Goal: Task Accomplishment & Management: Complete application form

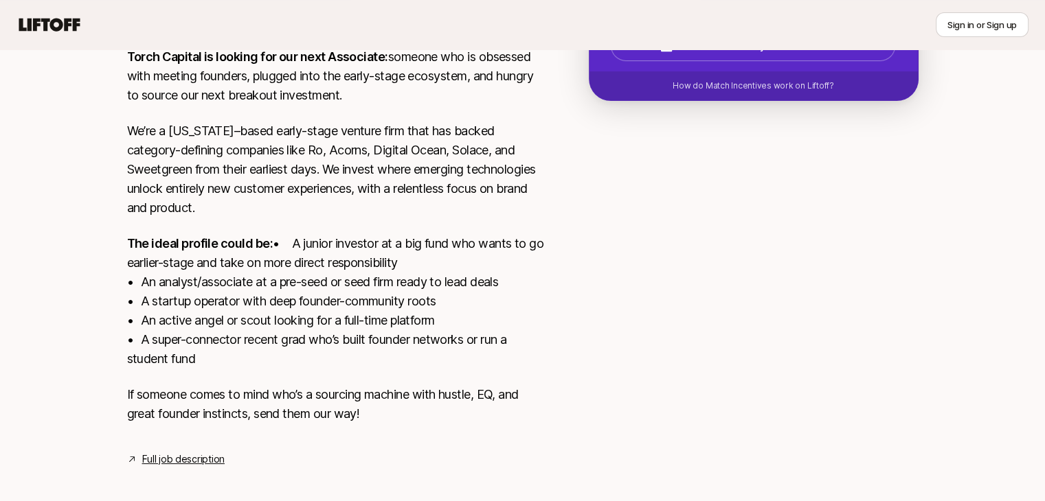
scroll to position [350, 0]
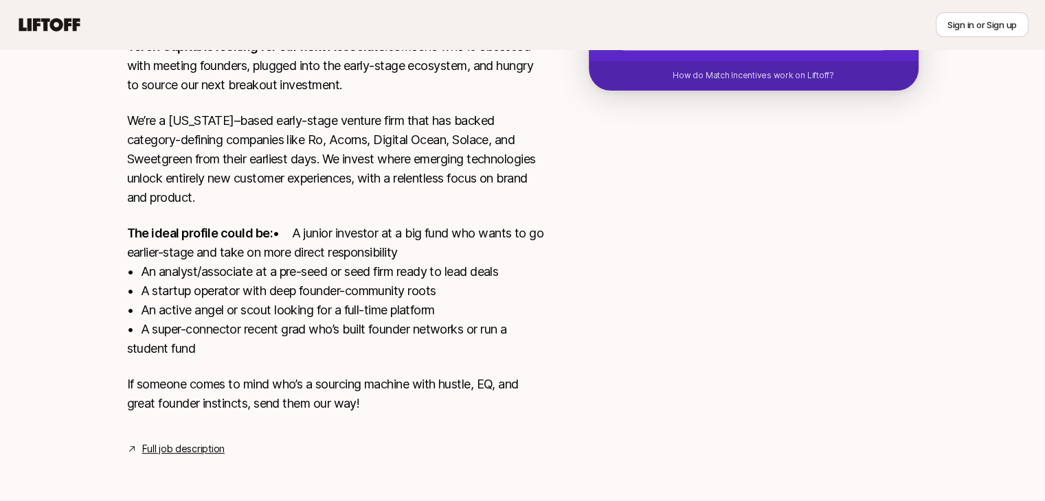
click at [168, 451] on link "Full job description" at bounding box center [183, 449] width 82 height 16
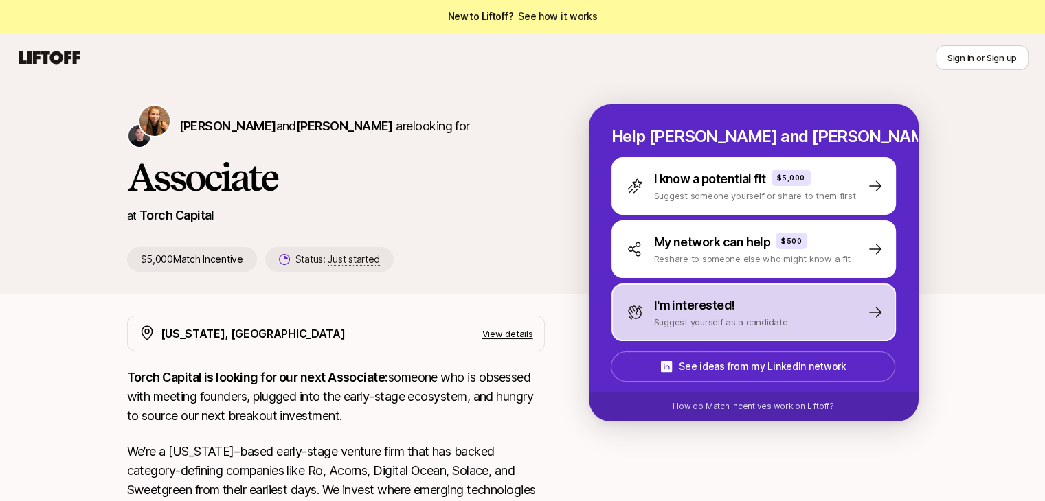
click at [800, 315] on div "I'm interested! Suggest yourself as a candidate" at bounding box center [753, 313] width 284 height 58
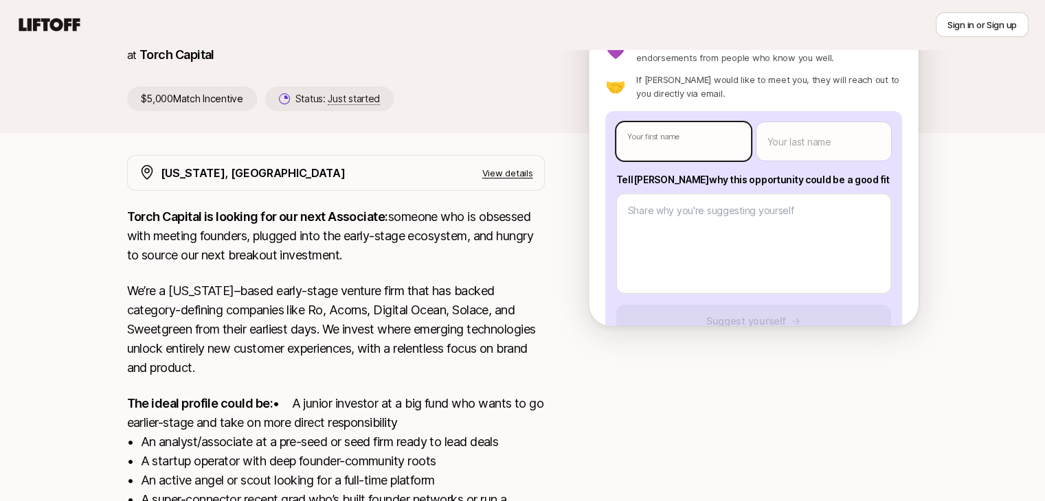
type textarea "x"
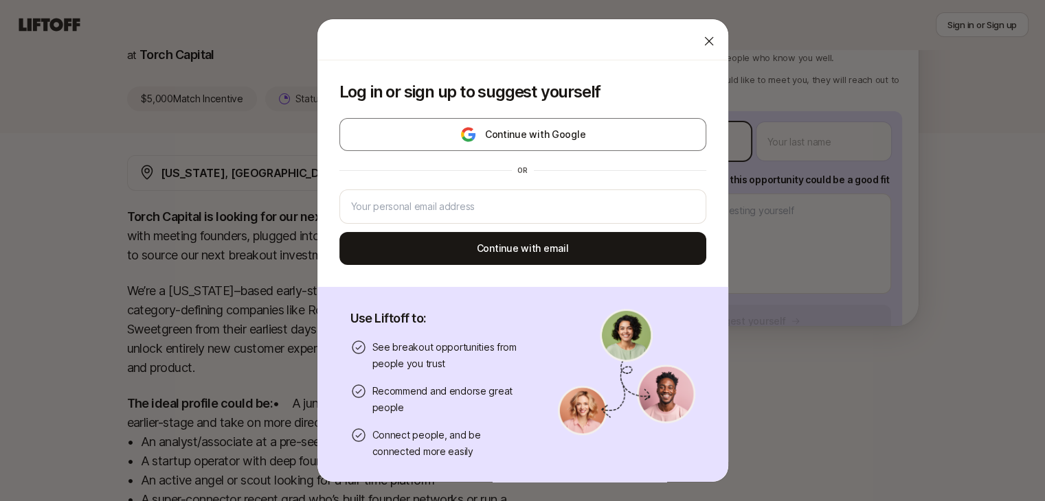
click at [665, 139] on body "New to Liftoff? See how it works Sign in or Sign up Sign in or Sign up [PERSON_…" at bounding box center [522, 89] width 1045 height 501
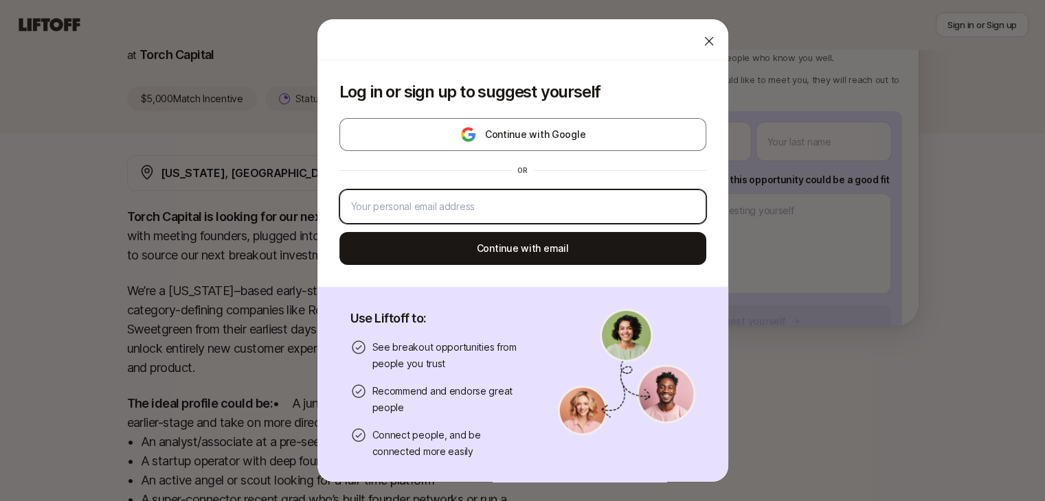
click at [531, 204] on input "email" at bounding box center [522, 206] width 343 height 16
type input "[EMAIL_ADDRESS][DOMAIN_NAME]"
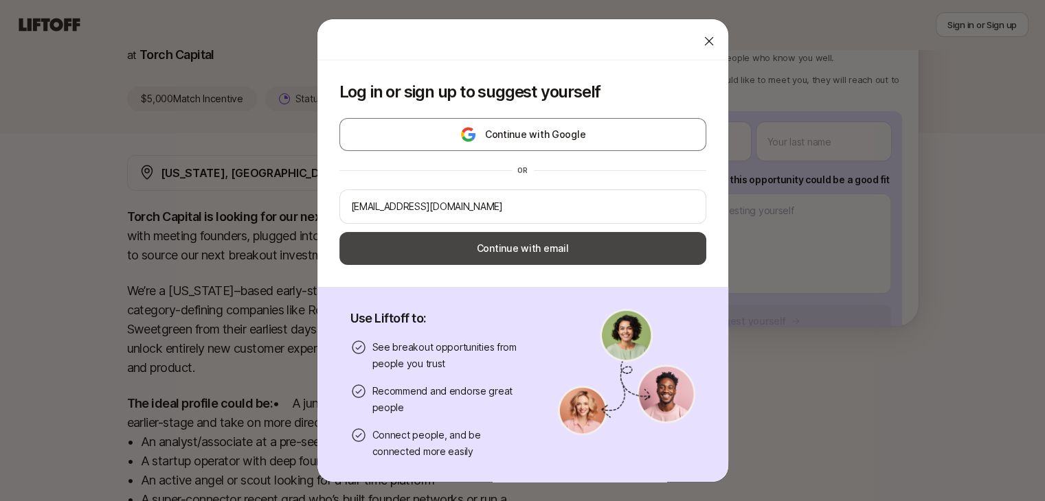
click at [532, 245] on button "Continue with email" at bounding box center [522, 248] width 367 height 33
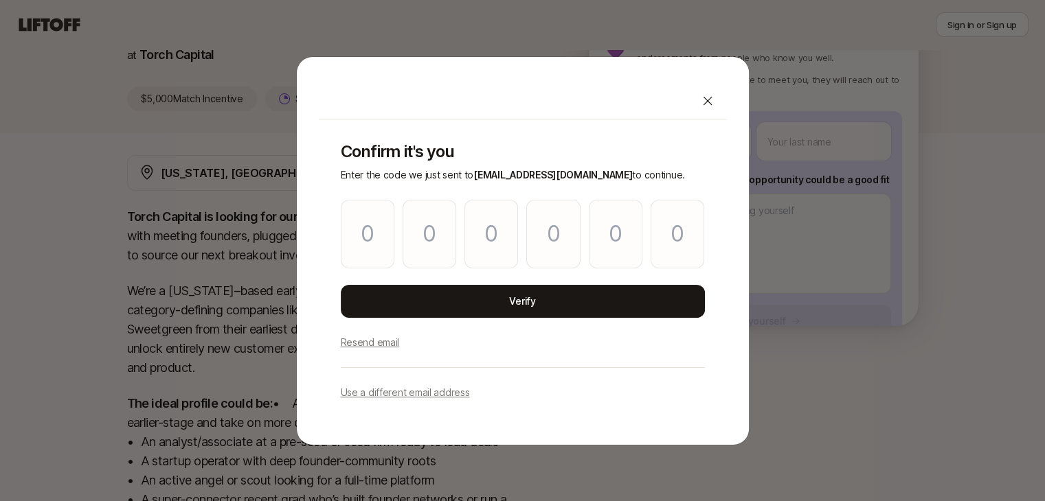
type input "1"
type input "0"
type input "6"
type input "8"
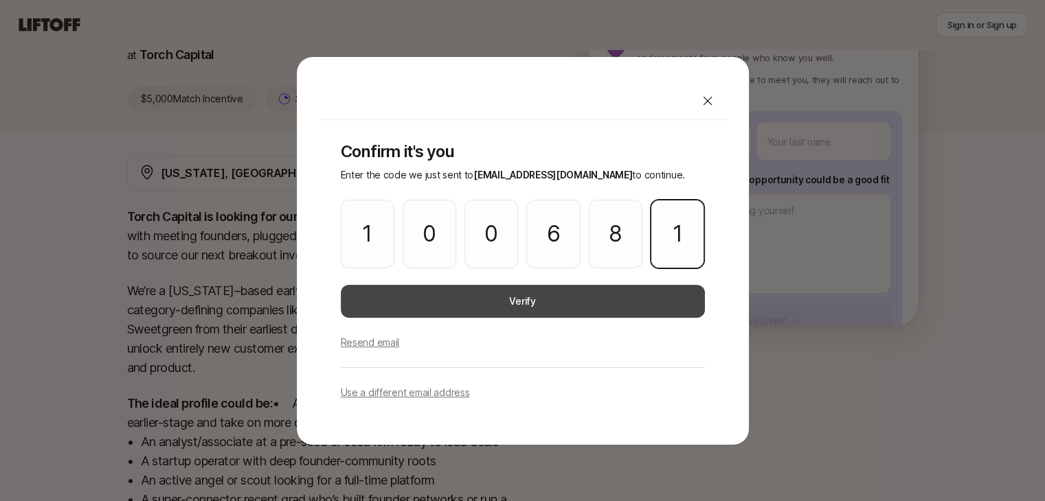
type input "1"
click at [538, 297] on button "Verify" at bounding box center [523, 301] width 364 height 33
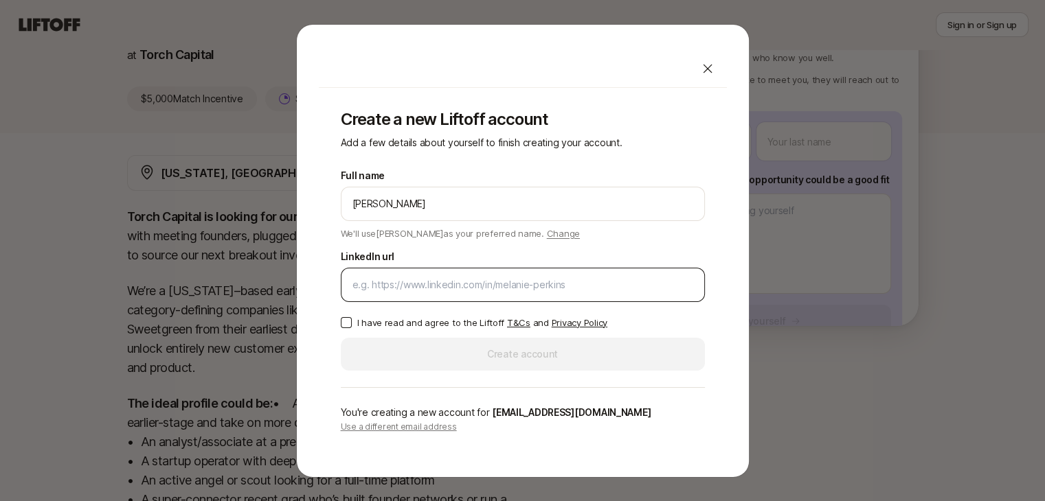
type input "Rohan Shah"
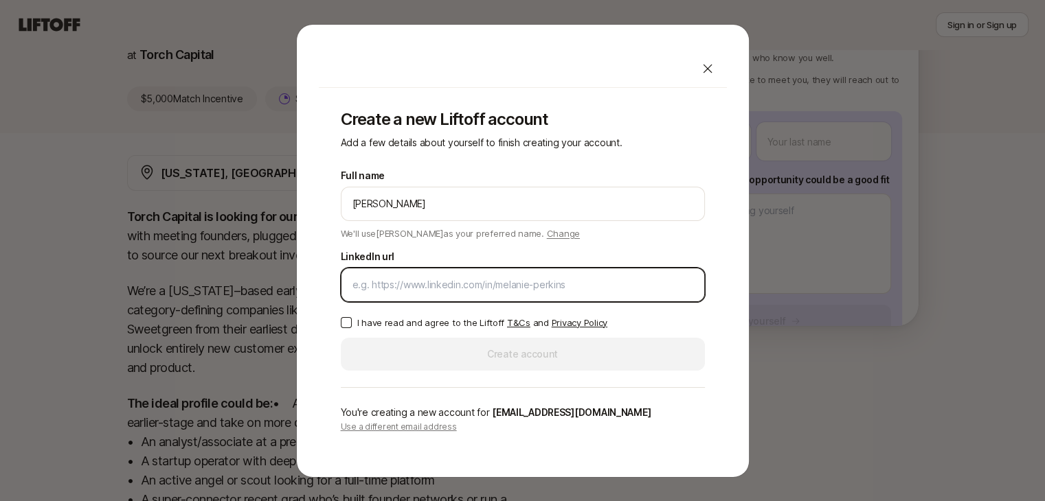
click at [472, 292] on input "LinkedIn url" at bounding box center [522, 285] width 341 height 16
paste input "https://www.linkedin.com/in/rohanshahd/"
type input "https://www.linkedin.com/in/rohanshahd/"
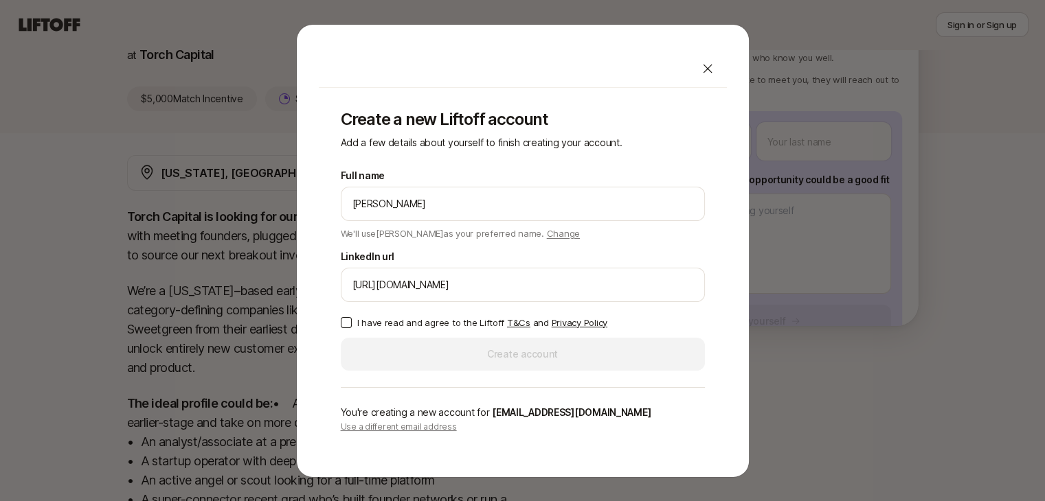
click at [343, 322] on button "I have read and agree to the Liftoff T&Cs and Privacy Policy" at bounding box center [346, 322] width 11 height 11
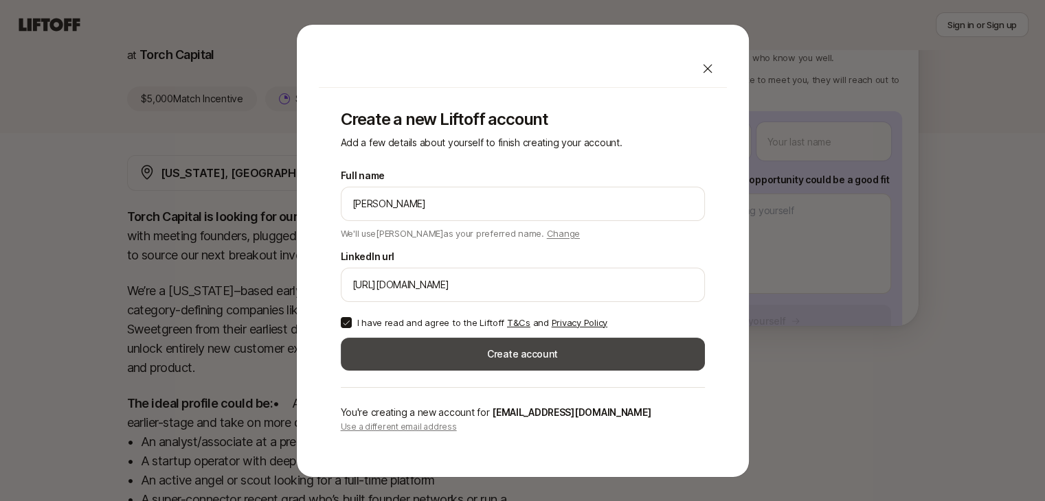
click at [491, 350] on button "Create account" at bounding box center [523, 354] width 364 height 33
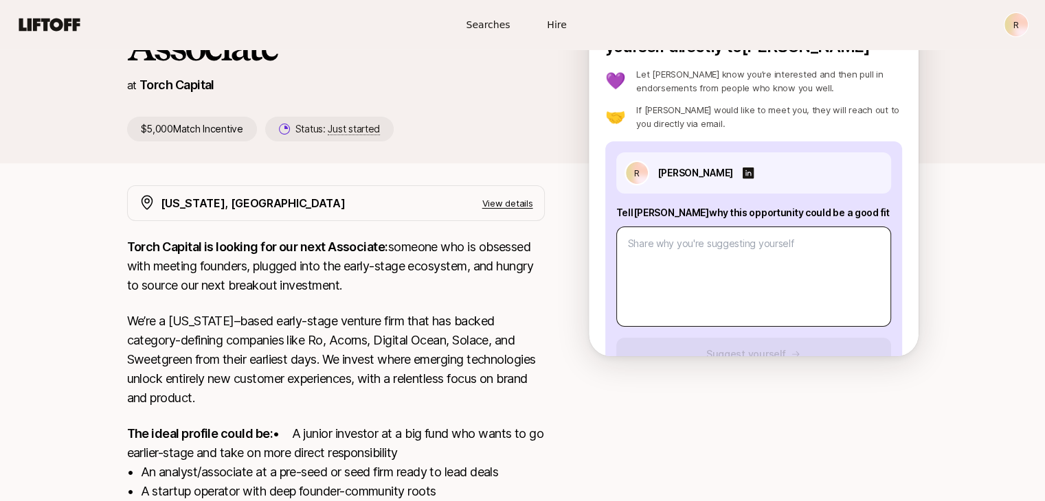
scroll to position [19, 0]
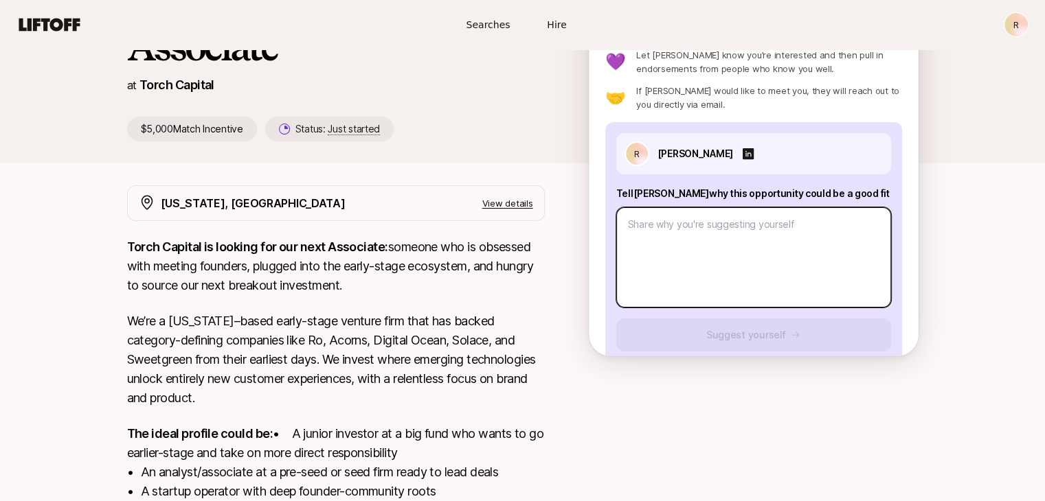
click at [707, 259] on textarea at bounding box center [753, 257] width 275 height 100
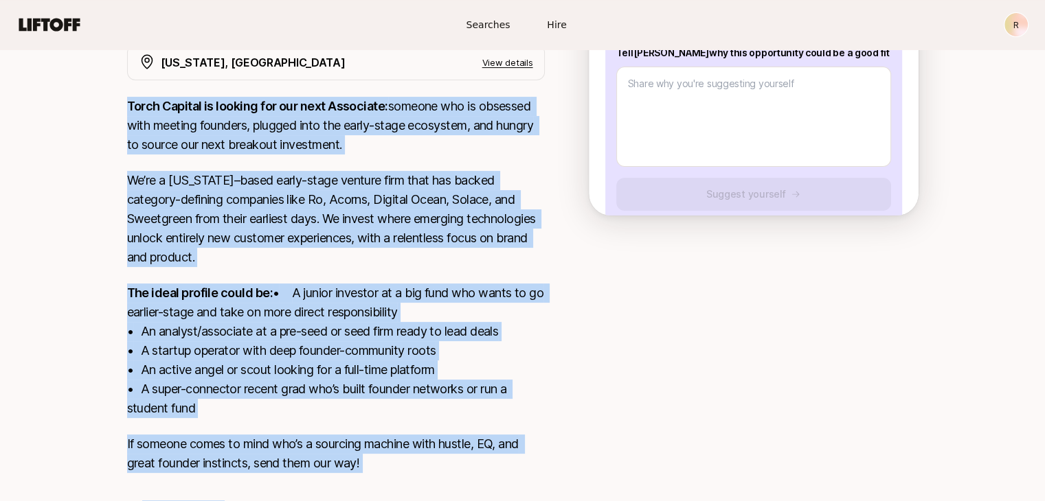
scroll to position [350, 0]
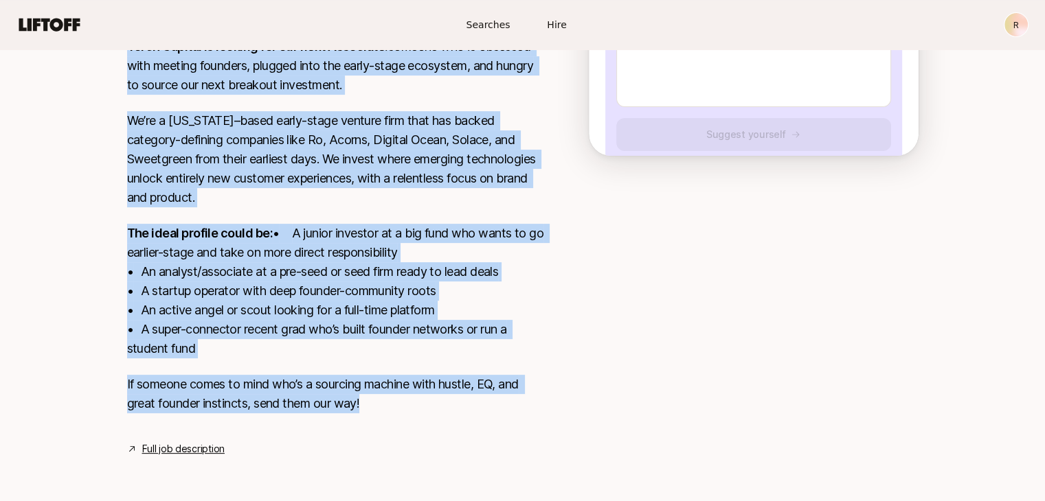
drag, startPoint x: 129, startPoint y: 212, endPoint x: 455, endPoint y: 402, distance: 377.3
click at [455, 402] on div "Torch Capital is looking for our next Associate: someone who is obsessed with m…" at bounding box center [336, 233] width 418 height 393
click at [198, 445] on link "Full job description" at bounding box center [183, 449] width 82 height 16
click at [711, 245] on div at bounding box center [754, 213] width 330 height 456
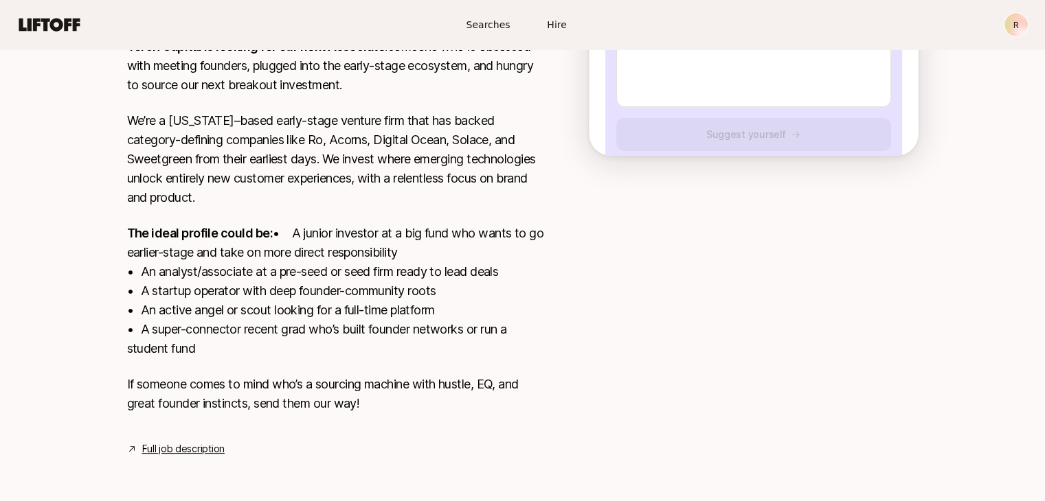
scroll to position [164, 0]
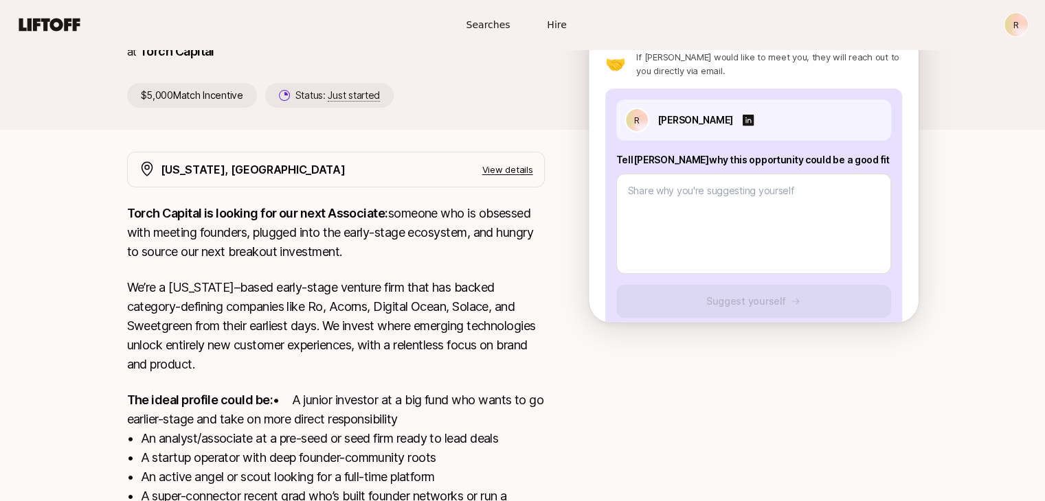
drag, startPoint x: 619, startPoint y: 159, endPoint x: 852, endPoint y: 154, distance: 232.2
click at [852, 154] on p "Tell Katie why this opportunity could be a good fit" at bounding box center [753, 160] width 275 height 16
copy p "ell Katie why this opportunity could be a good fit"
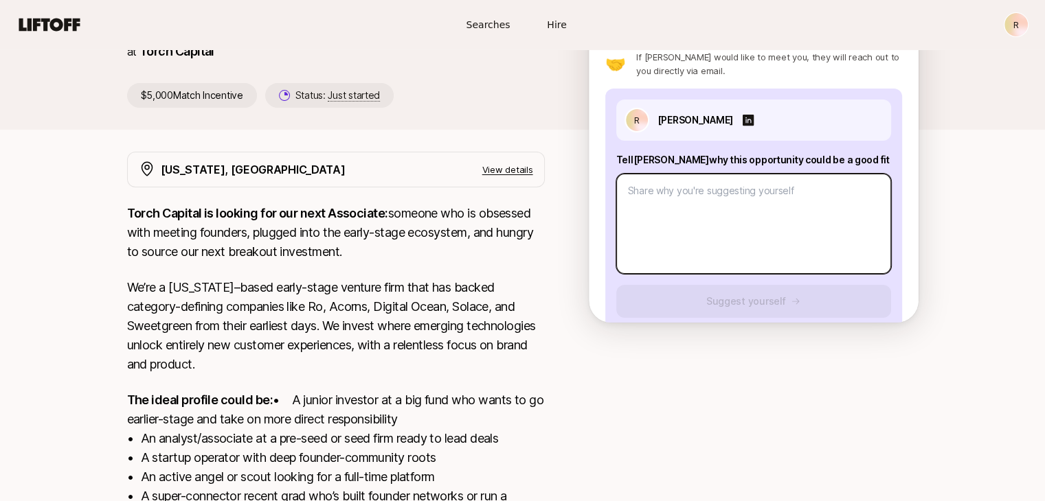
click at [690, 198] on textarea at bounding box center [753, 224] width 275 height 100
paste textarea "Katie, I think this opportunity is a strong fit for me because it blends my bac…"
type textarea "x"
type textarea "Katie, I think this opportunity is a strong fit for me because it blends my bac…"
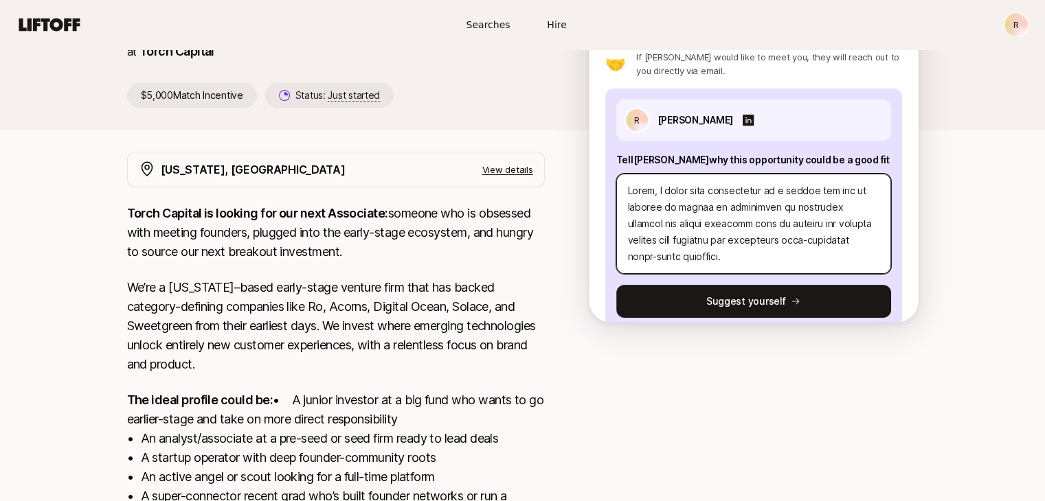
scroll to position [0, 0]
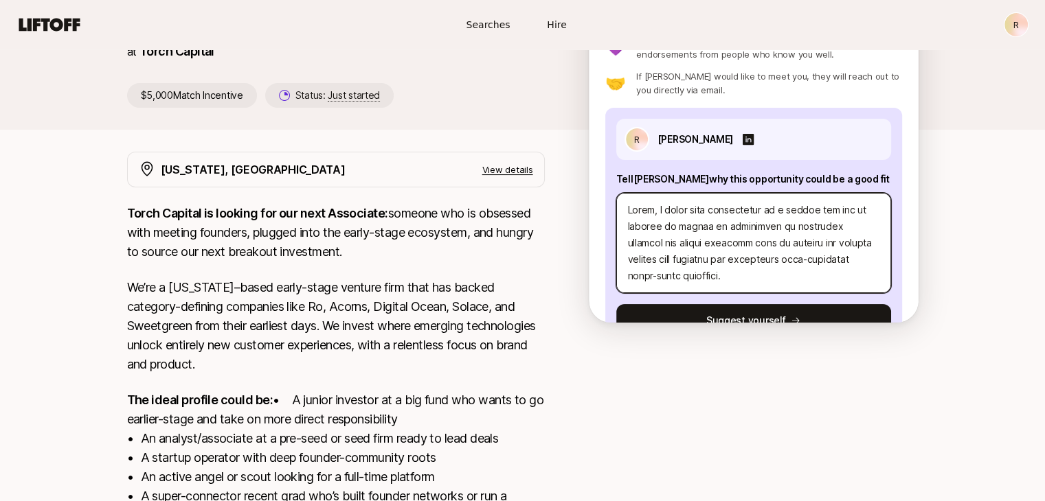
click at [656, 209] on textarea at bounding box center [753, 243] width 275 height 100
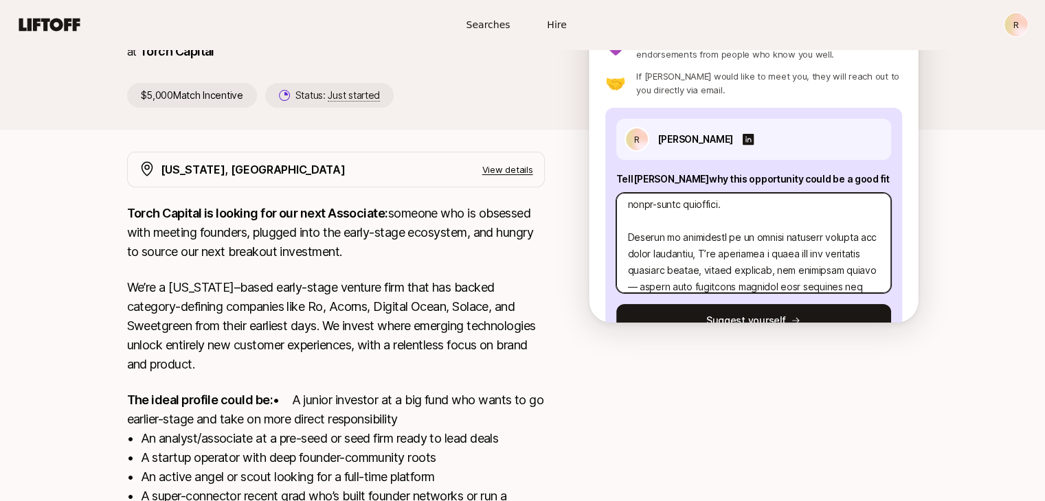
scroll to position [76, 0]
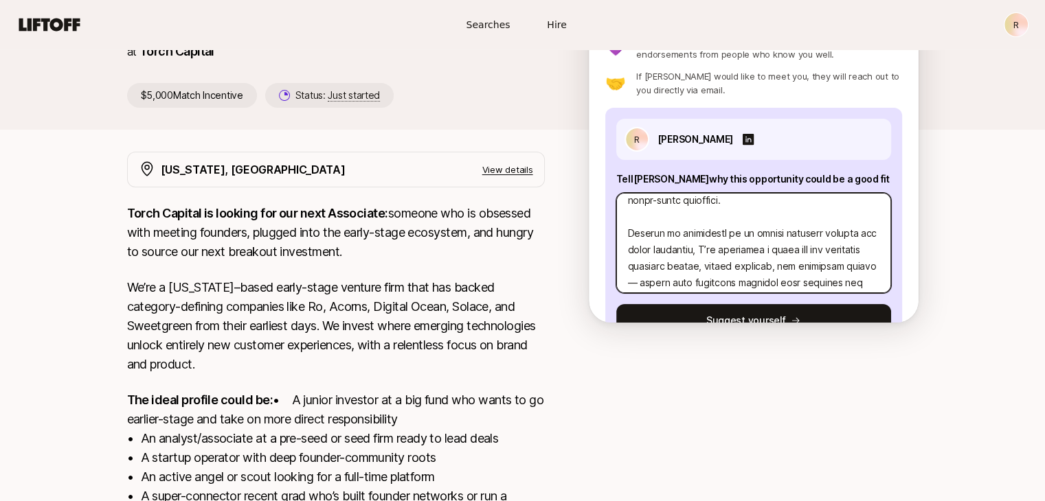
click at [764, 237] on textarea at bounding box center [753, 243] width 275 height 100
type textarea "x"
type textarea "Katie, I think this opportunity is a strong fit for me because it blends my bac…"
type textarea "x"
type textarea "Katie, I think this opportunity is a strong fit for me because it blends my bac…"
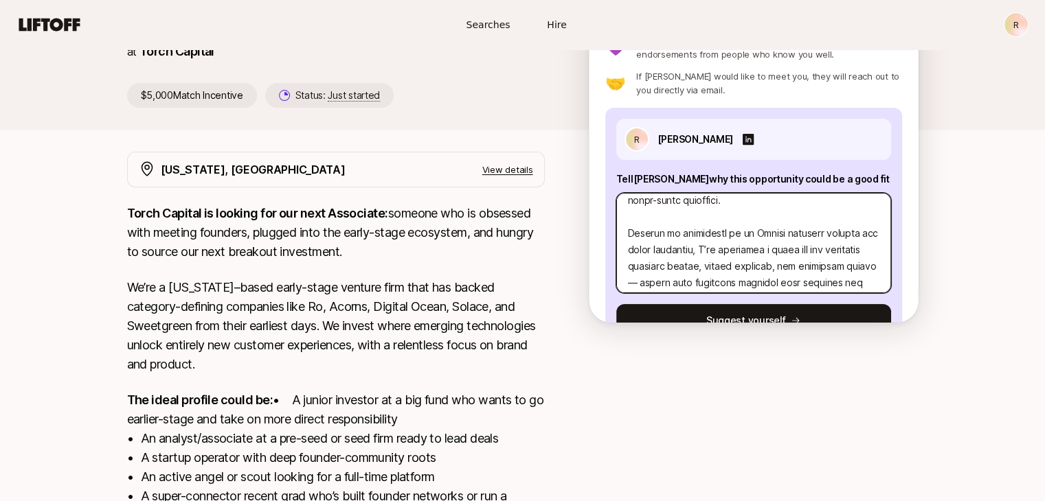
type textarea "x"
type textarea "Katie, I think this opportunity is a strong fit for me because it blends my bac…"
type textarea "x"
type textarea "Katie, I think this opportunity is a strong fit for me because it blends my bac…"
type textarea "x"
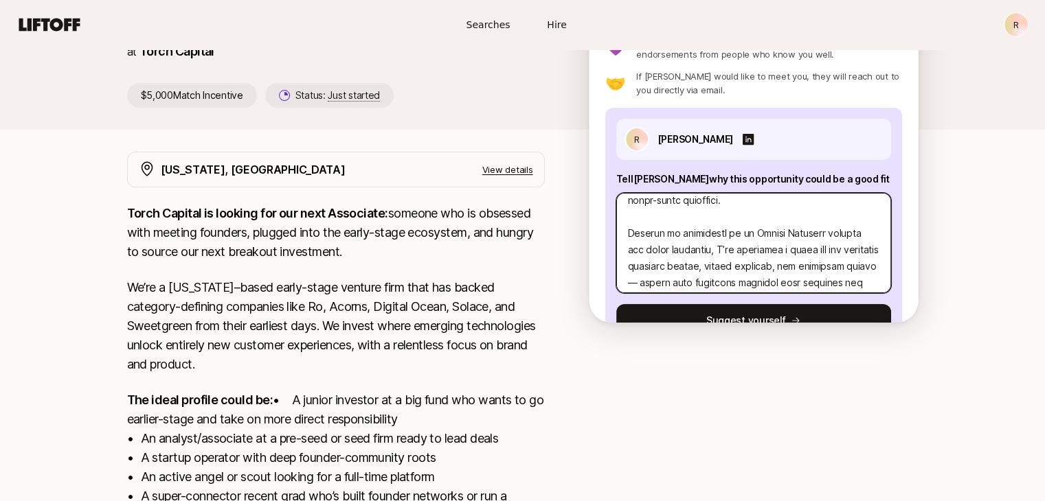
type textarea "Katie, I think this opportunity is a strong fit for me because it blends my bac…"
type textarea "x"
type textarea "Katie, I think this opportunity is a strong fit for me because it blends my bac…"
type textarea "x"
type textarea "Katie, I think this opportunity is a strong fit for me because it blends my bac…"
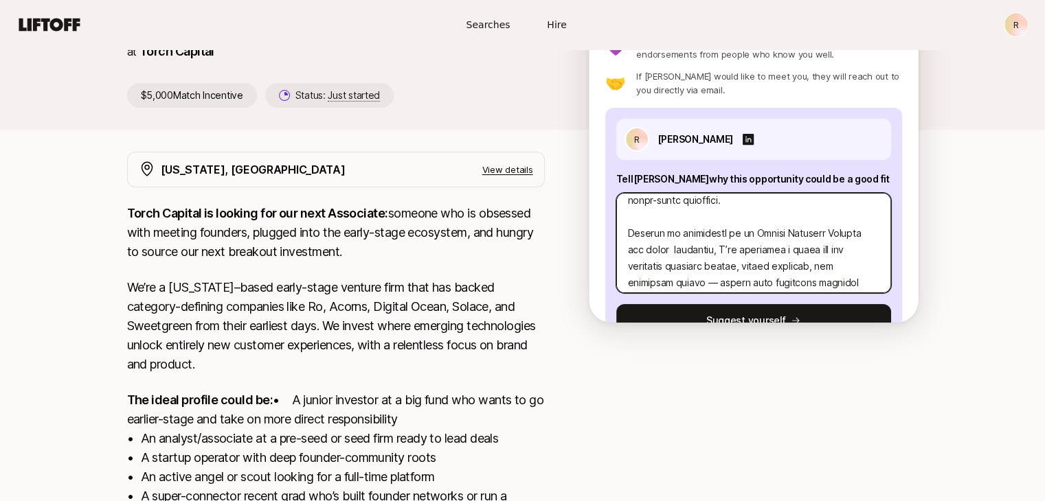
type textarea "x"
type textarea "Katie, I think this opportunity is a strong fit for me because it blends my bac…"
type textarea "x"
type textarea "Katie, I think this opportunity is a strong fit for me because it blends my bac…"
type textarea "x"
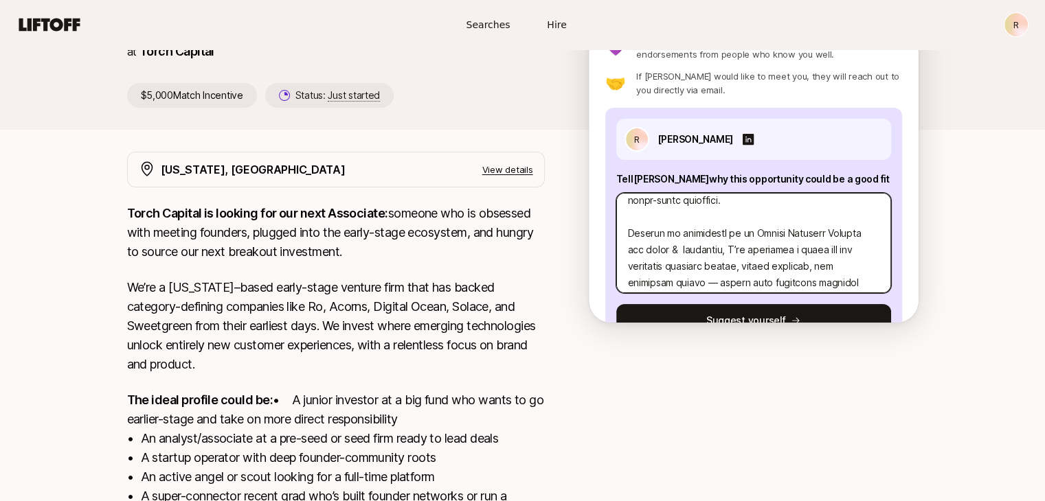
type textarea "Katie, I think this opportunity is a strong fit for me because it blends my bac…"
type textarea "x"
type textarea "Katie, I think this opportunity is a strong fit for me because it blends my bac…"
type textarea "x"
type textarea "Katie, I think this opportunity is a strong fit for me because it blends my bac…"
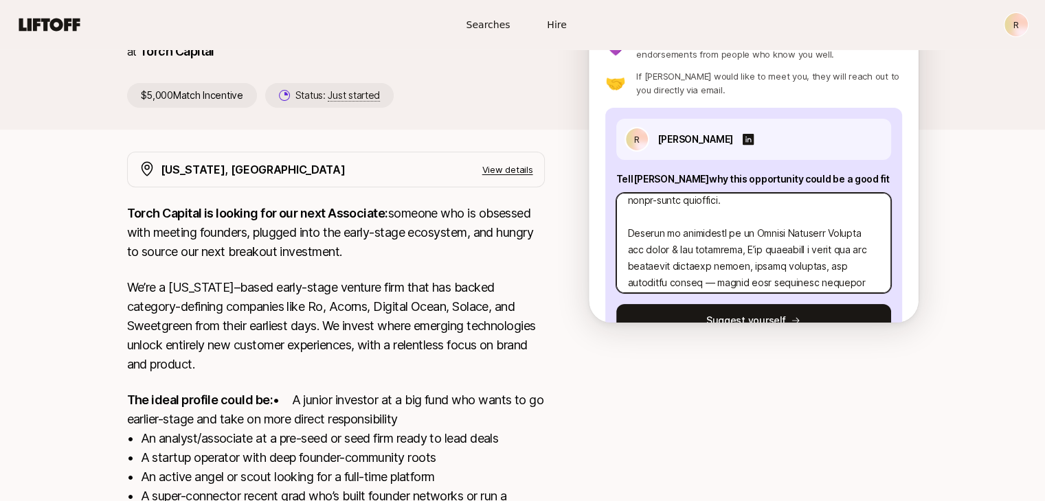
type textarea "x"
type textarea "Katie, I think this opportunity is a strong fit for me because it blends my bac…"
type textarea "x"
type textarea "Katie, I think this opportunity is a strong fit for me because it blends my bac…"
type textarea "x"
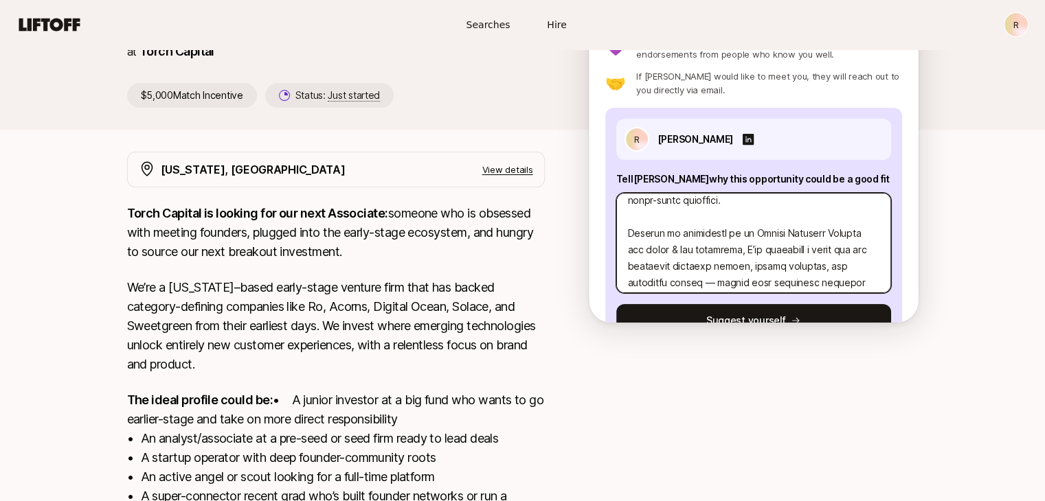
type textarea "Katie, I think this opportunity is a strong fit for me because it blends my bac…"
type textarea "x"
type textarea "Katie, I think this opportunity is a strong fit for me because it blends my bac…"
type textarea "x"
type textarea "Katie, I think this opportunity is a strong fit for me because it blends my bac…"
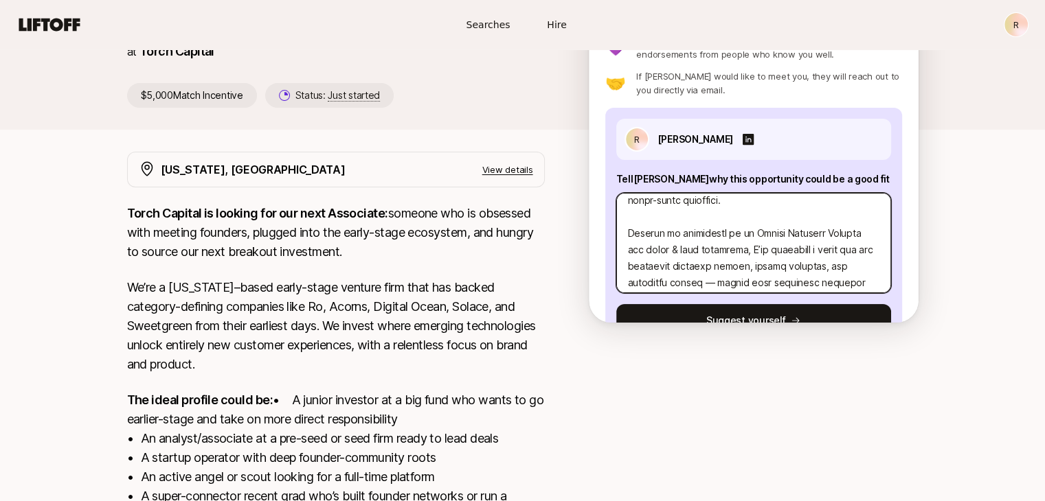
type textarea "x"
type textarea "Katie, I think this opportunity is a strong fit for me because it blends my bac…"
type textarea "x"
type textarea "Katie, I think this opportunity is a strong fit for me because it blends my bac…"
type textarea "x"
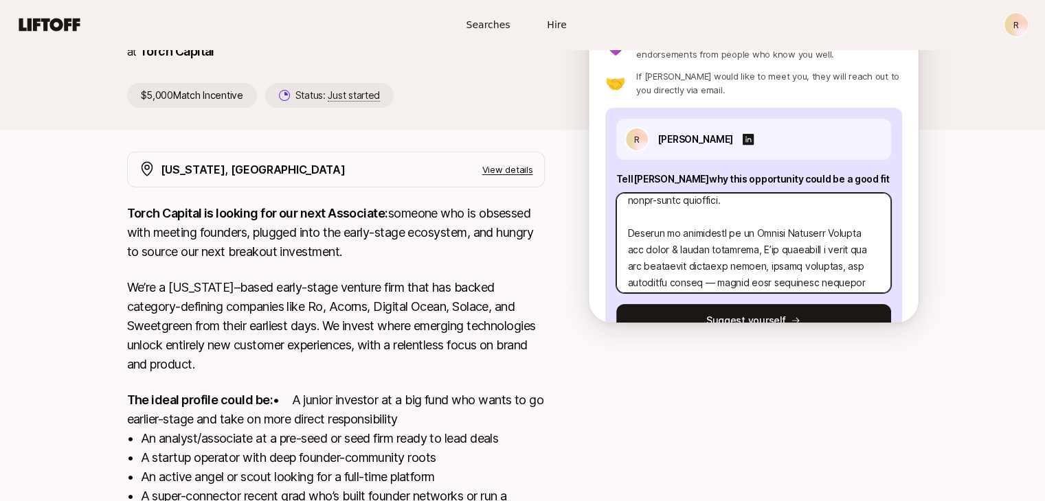
type textarea "Katie, I think this opportunity is a strong fit for me because it blends my bac…"
type textarea "x"
type textarea "Katie, I think this opportunity is a strong fit for me because it blends my bac…"
type textarea "x"
type textarea "Katie, I think this opportunity is a strong fit for me because it blends my bac…"
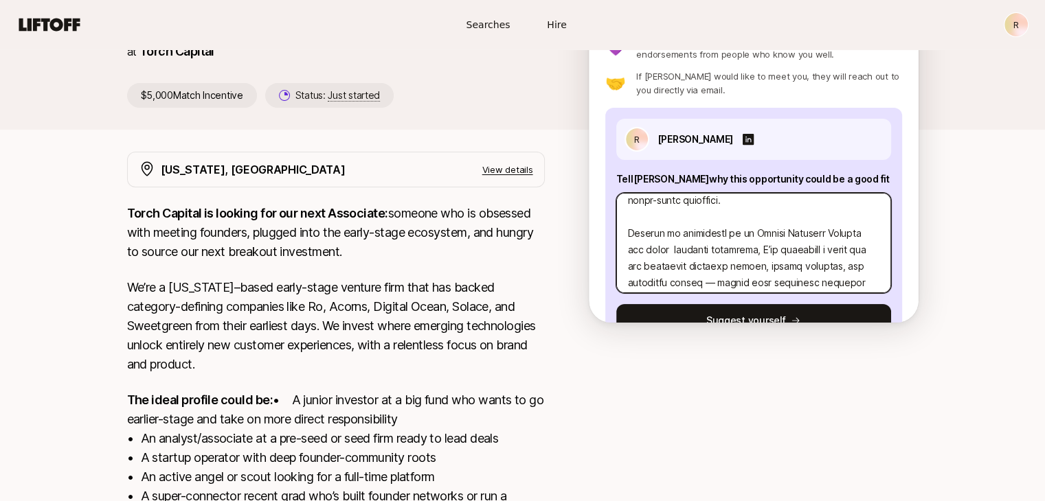
type textarea "x"
type textarea "Katie, I think this opportunity is a strong fit for me because it blends my bac…"
type textarea "x"
type textarea "Katie, I think this opportunity is a strong fit for me because it blends my bac…"
type textarea "x"
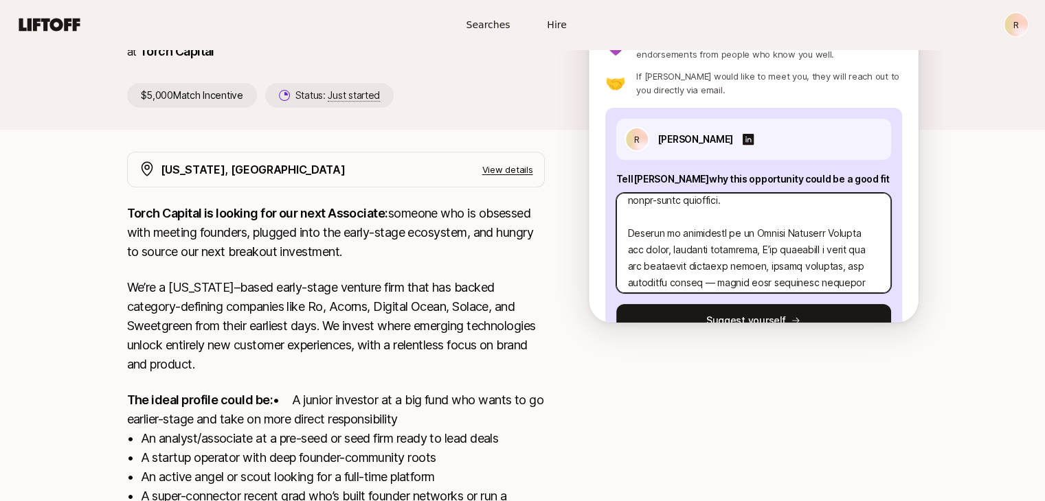
type textarea "Katie, I think this opportunity is a strong fit for me because it blends my bac…"
type textarea "x"
type textarea "Katie, I think this opportunity is a strong fit for me because it blends my bac…"
type textarea "x"
type textarea "Katie, I think this opportunity is a strong fit for me because it blends my bac…"
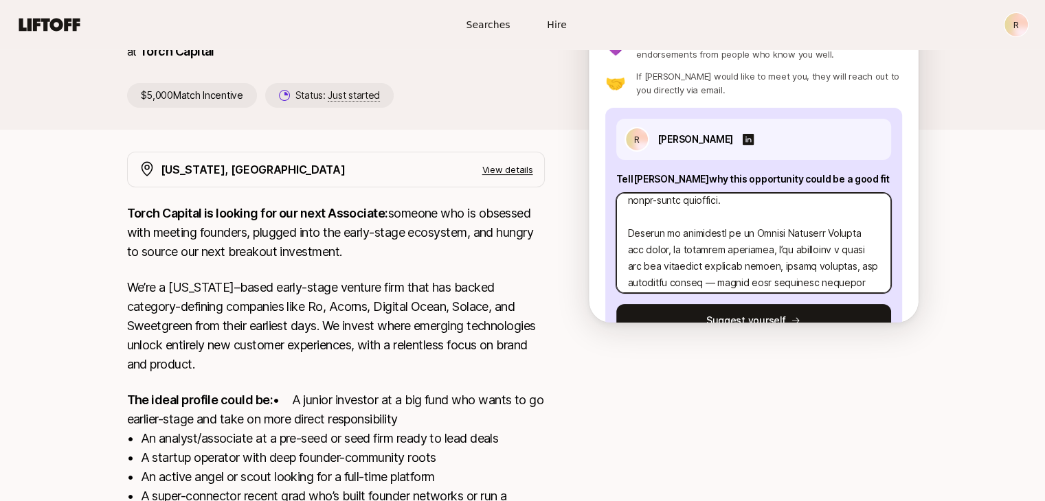
type textarea "x"
type textarea "Katie, I think this opportunity is a strong fit for me because it blends my bac…"
type textarea "x"
type textarea "Katie, I think this opportunity is a strong fit for me because it blends my bac…"
type textarea "x"
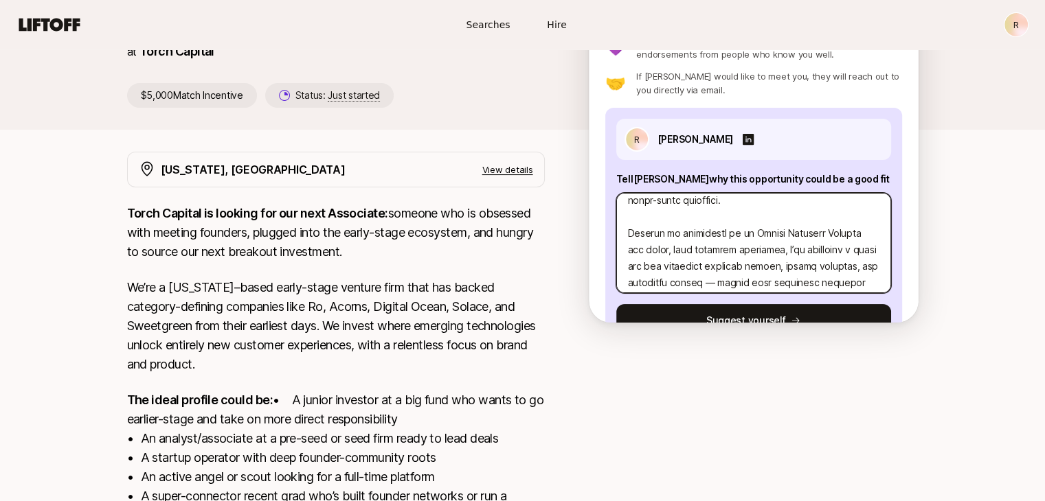
type textarea "Katie, I think this opportunity is a strong fit for me because it blends my bac…"
type textarea "x"
type textarea "Katie, I think this opportunity is a strong fit for me because it blends my bac…"
type textarea "x"
type textarea "Katie, I think this opportunity is a strong fit for me because it blends my bac…"
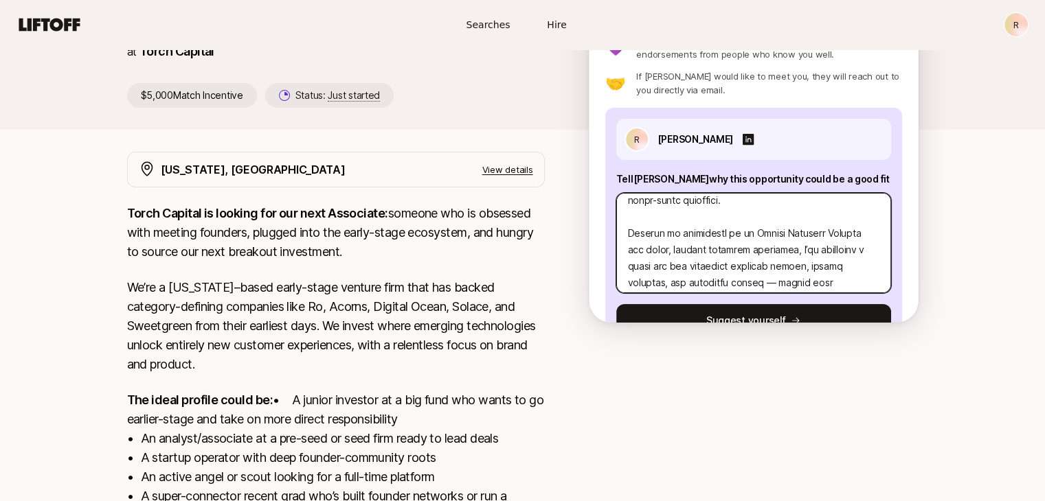
type textarea "x"
type textarea "Katie, I think this opportunity is a strong fit for me because it blends my bac…"
type textarea "x"
type textarea "Katie, I think this opportunity is a strong fit for me because it blends my bac…"
type textarea "x"
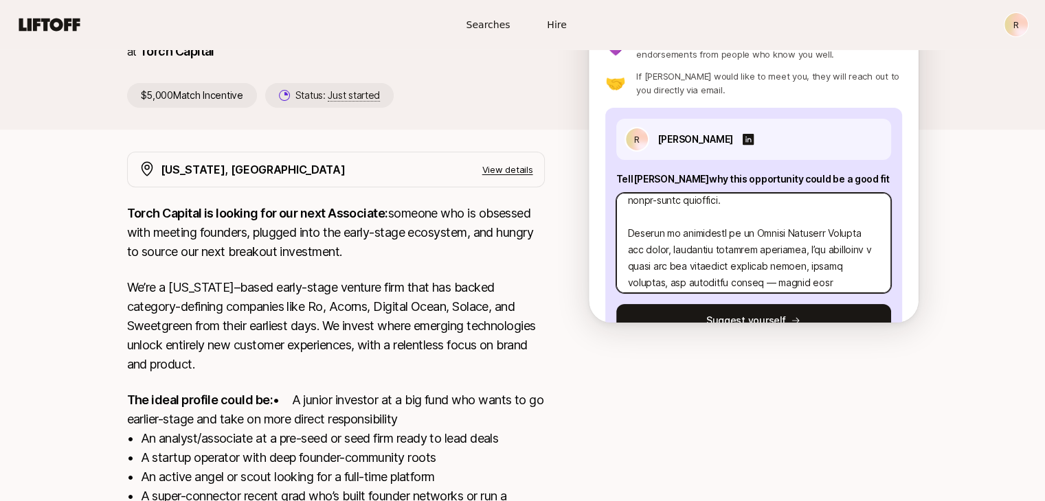
type textarea "Katie, I think this opportunity is a strong fit for me because it blends my bac…"
type textarea "x"
type textarea "Katie, I think this opportunity is a strong fit for me because it blends my bac…"
type textarea "x"
type textarea "Katie, I think this opportunity is a strong fit for me because it blends my bac…"
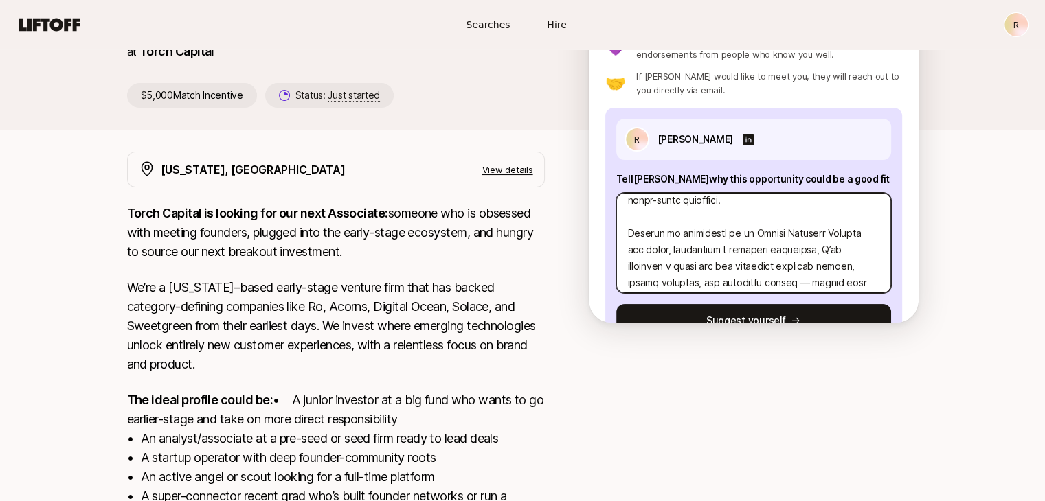
type textarea "x"
type textarea "Katie, I think this opportunity is a strong fit for me because it blends my bac…"
type textarea "x"
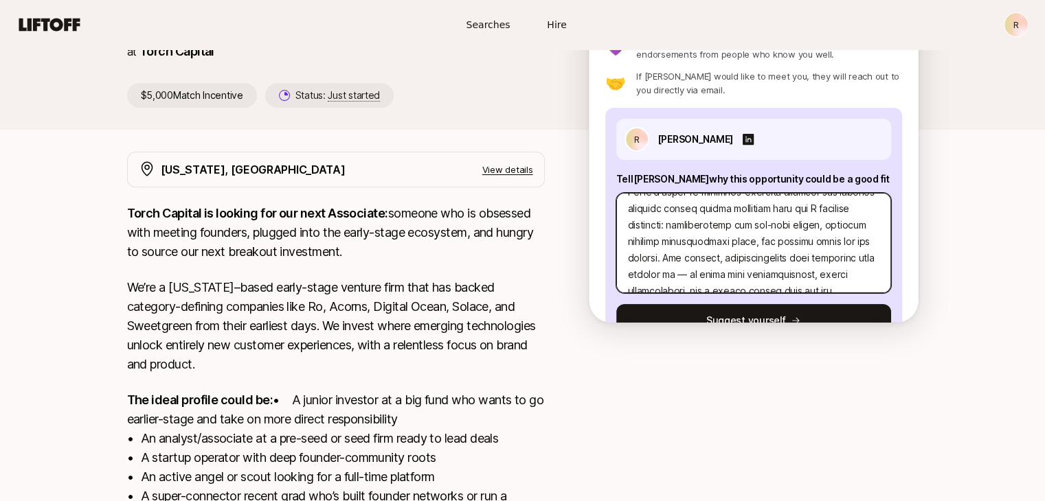
scroll to position [330, 0]
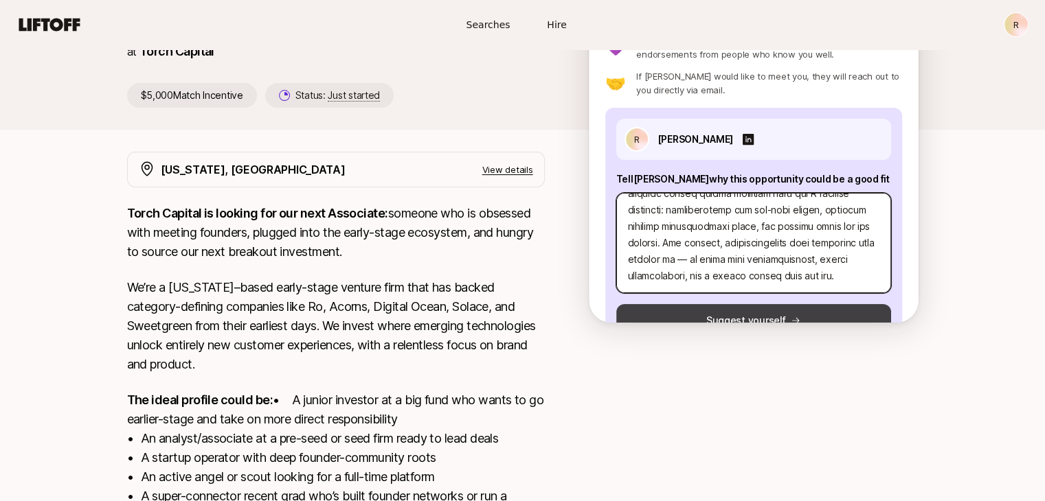
type textarea "Katie, I think this opportunity is a strong fit for me because it blends my bac…"
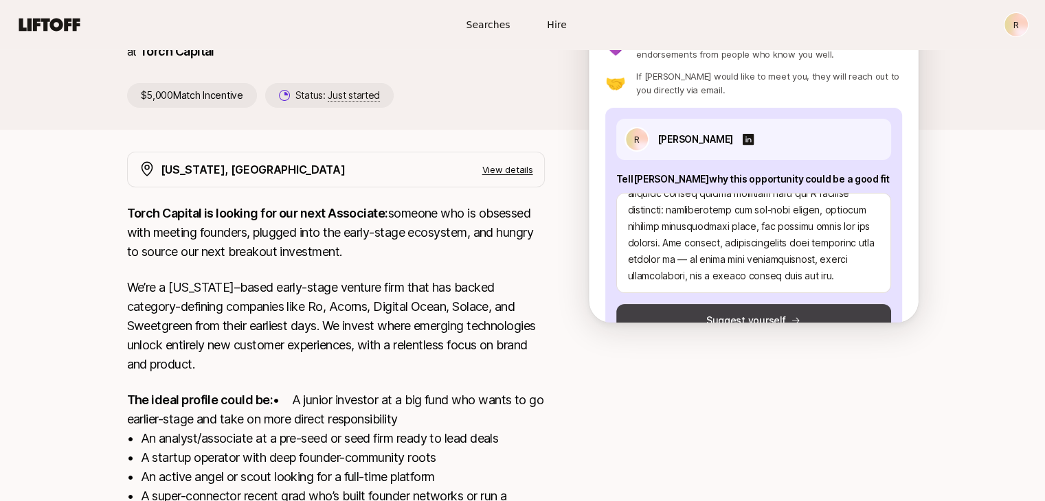
click at [777, 314] on button "Suggest yourself" at bounding box center [753, 320] width 275 height 33
type textarea "x"
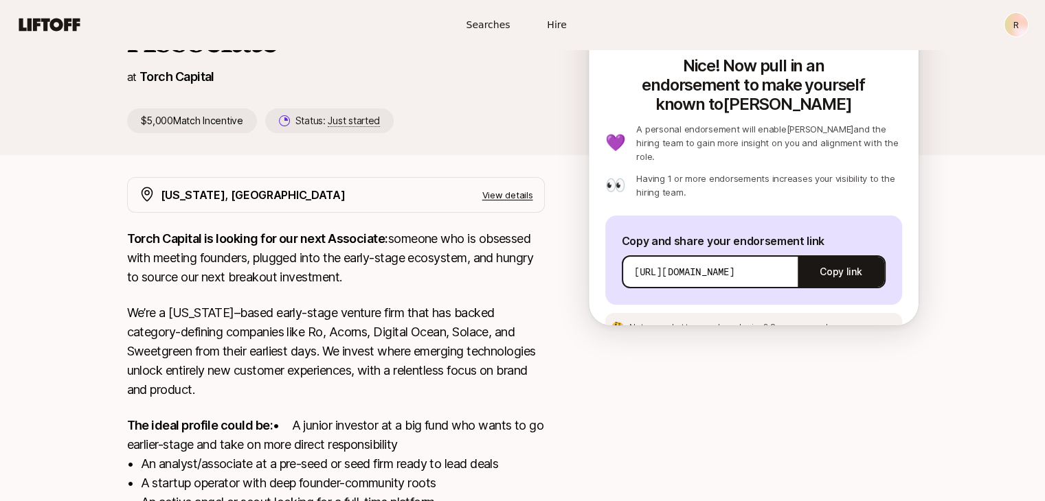
scroll to position [137, 0]
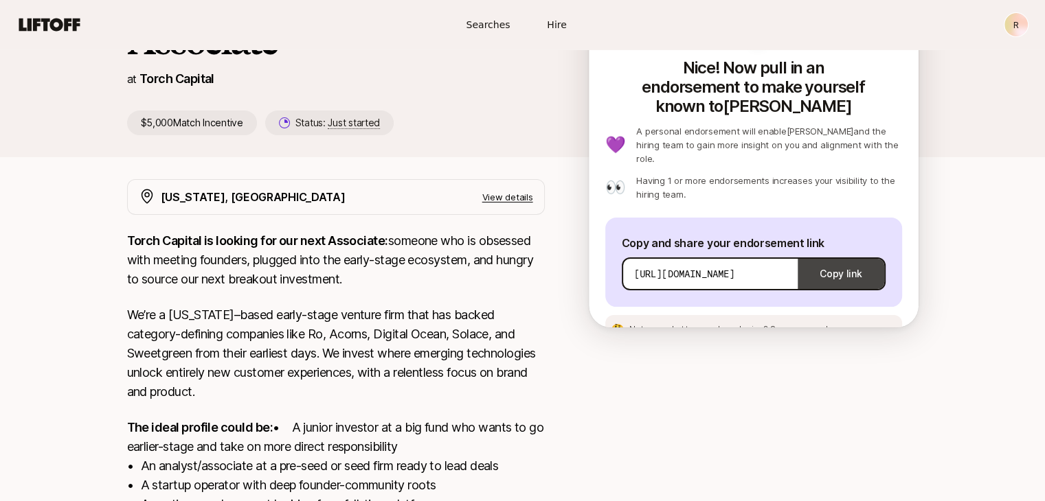
click at [828, 255] on button "Copy link" at bounding box center [840, 274] width 86 height 38
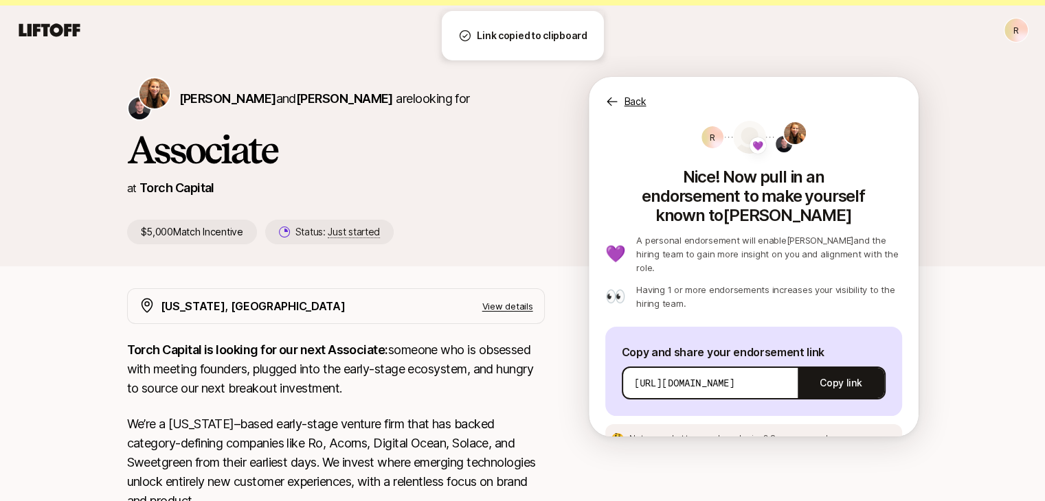
scroll to position [26, 0]
